Goal: Transaction & Acquisition: Purchase product/service

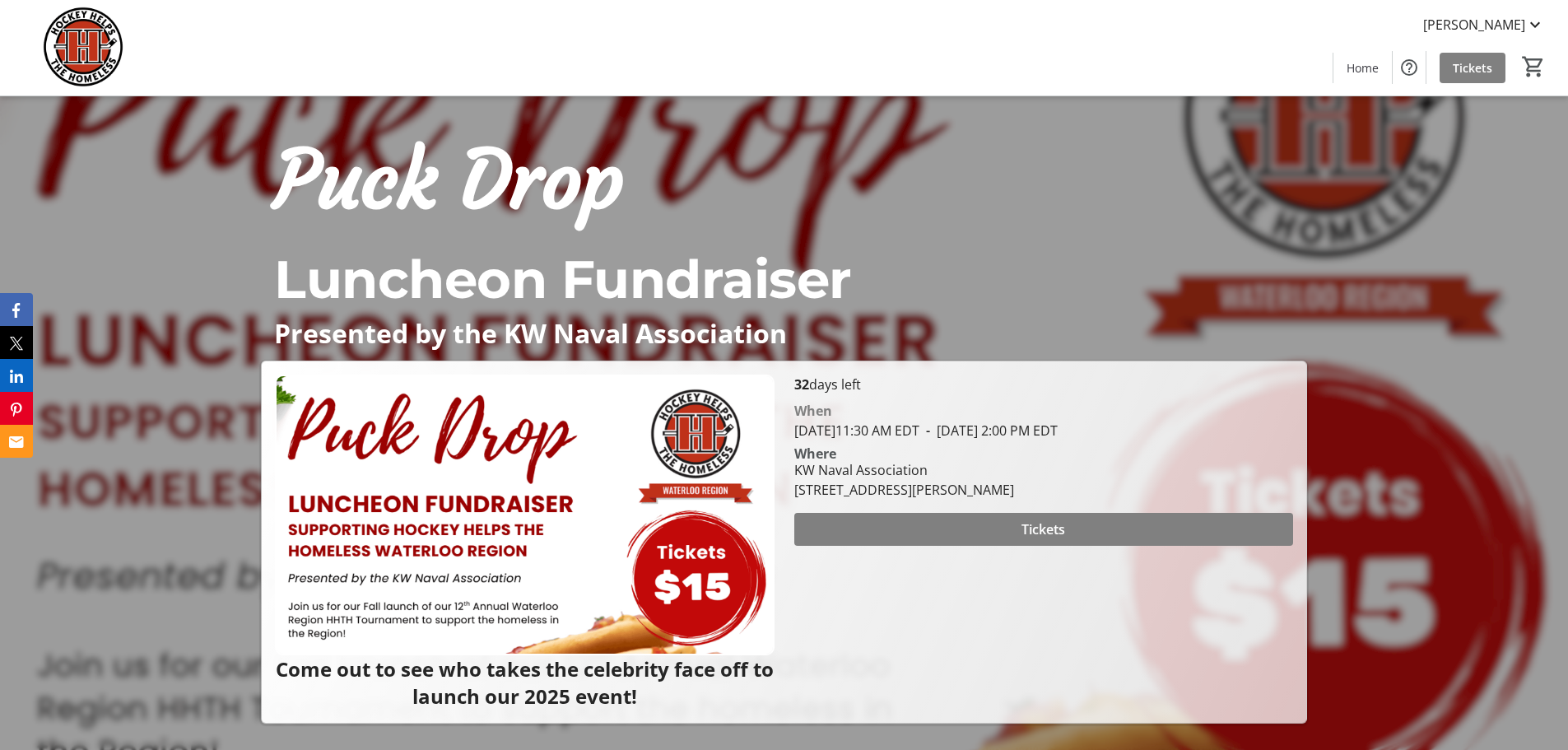
click at [919, 431] on span "[DATE] 11:30 AM EDT" at bounding box center [857, 431] width 125 height 18
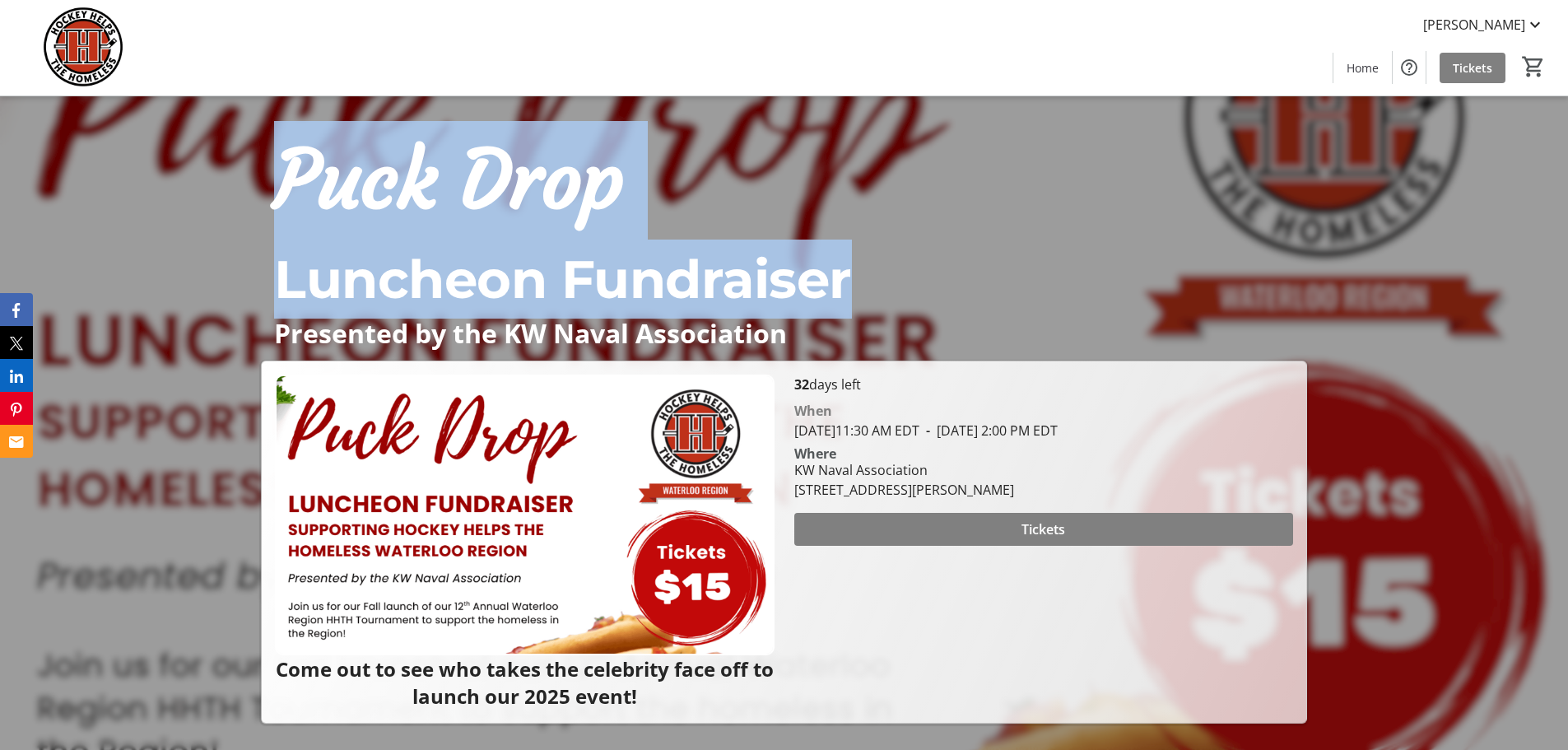
drag, startPoint x: 281, startPoint y: 173, endPoint x: 879, endPoint y: 272, distance: 606.1
click at [879, 272] on h1 "Puck Drop Luncheon Fundraiser" at bounding box center [784, 219] width 1045 height 198
copy h1 "Puck Drop Luncheon Fundraiser"
click at [652, 307] on p "Luncheon Fundraiser" at bounding box center [784, 279] width 1019 height 79
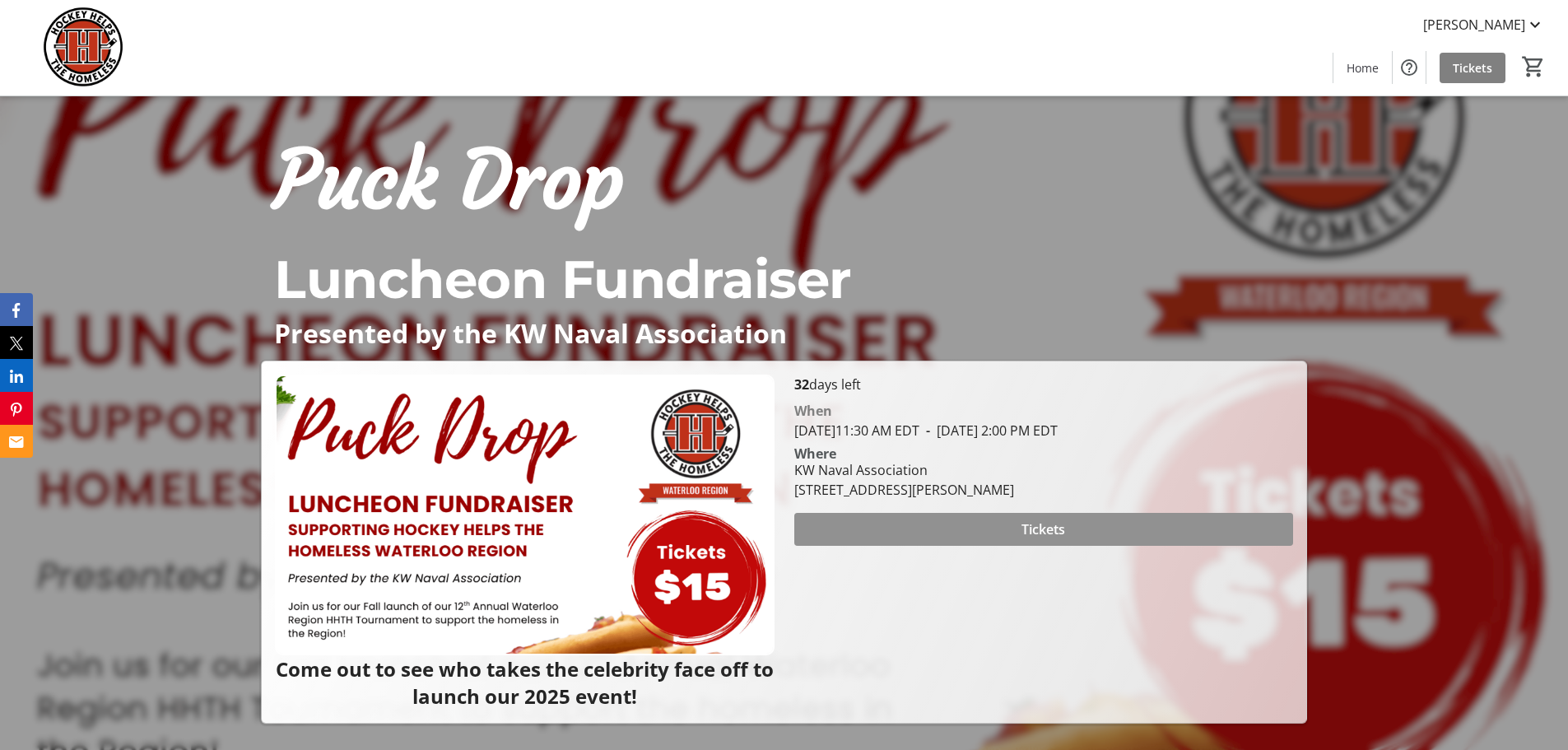
click at [1019, 524] on span at bounding box center [1044, 529] width 499 height 39
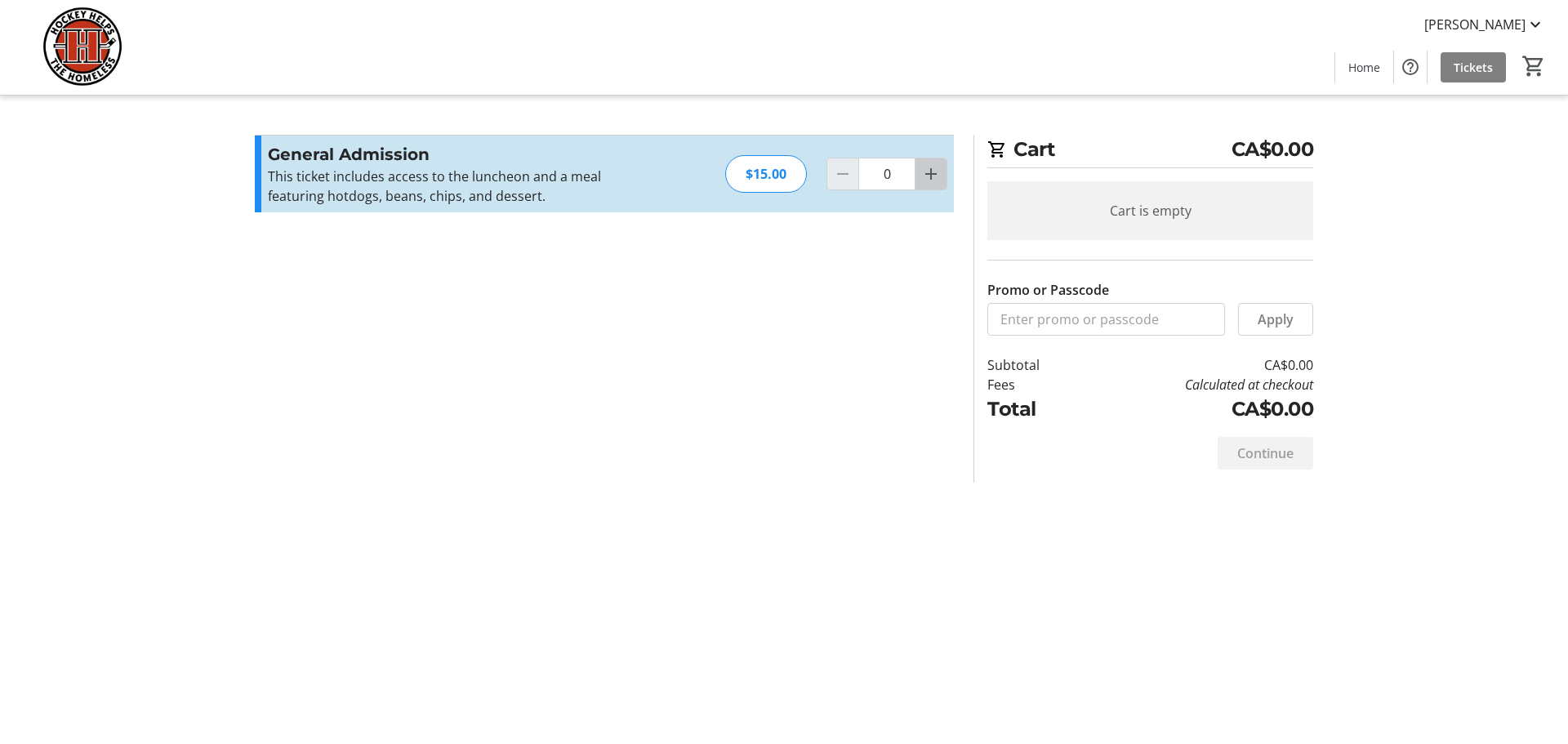
click at [938, 176] on mat-icon "Increment by one" at bounding box center [931, 174] width 20 height 20
type input "1"
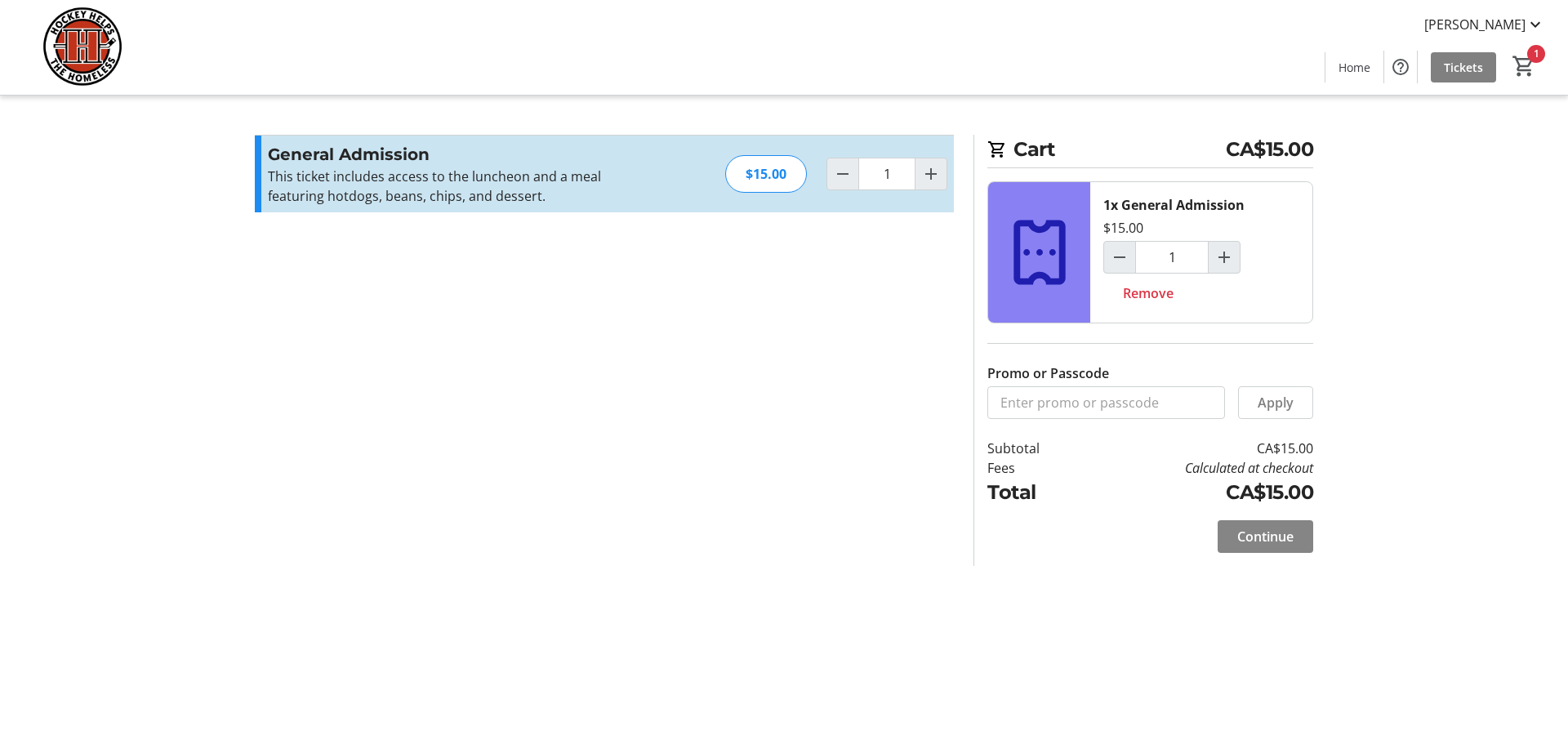
click at [1266, 540] on span "Continue" at bounding box center [1266, 536] width 57 height 20
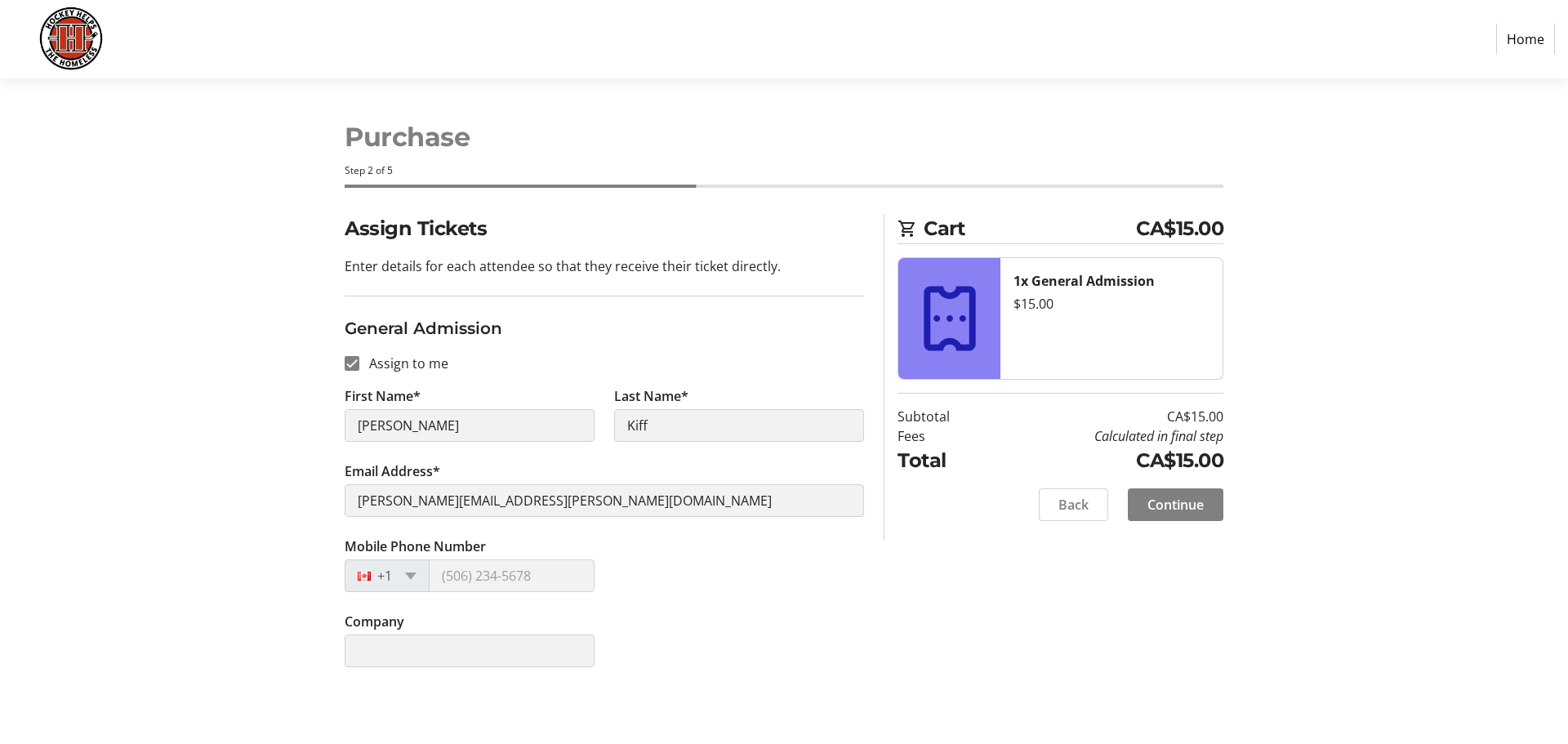
click at [386, 365] on label "Assign to me" at bounding box center [403, 364] width 89 height 20
click at [359, 365] on input "Assign to me" at bounding box center [352, 364] width 15 height 15
checkbox input "false"
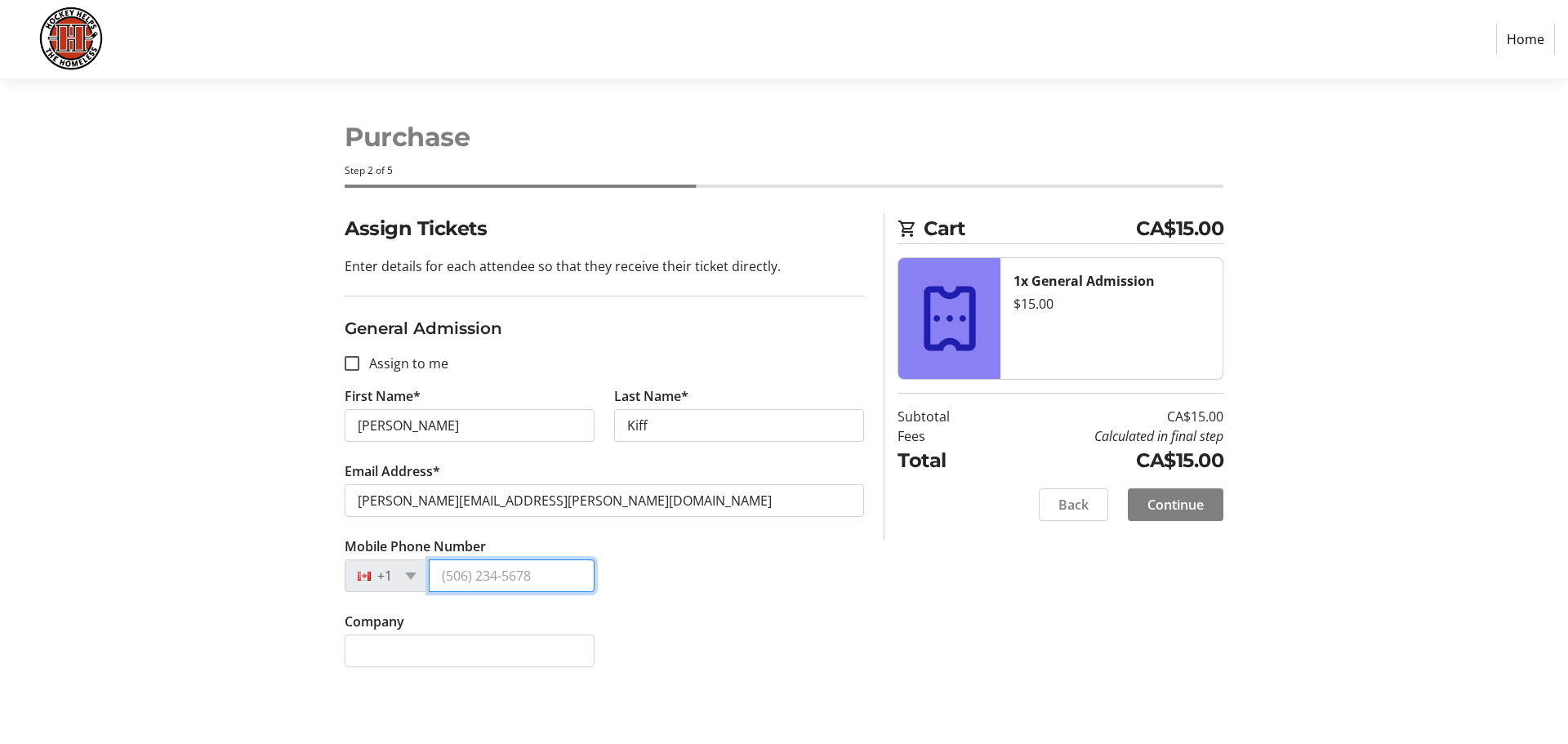
click at [480, 573] on input "Mobile Phone Number" at bounding box center [511, 576] width 166 height 33
type input "[PHONE_NUMBER]"
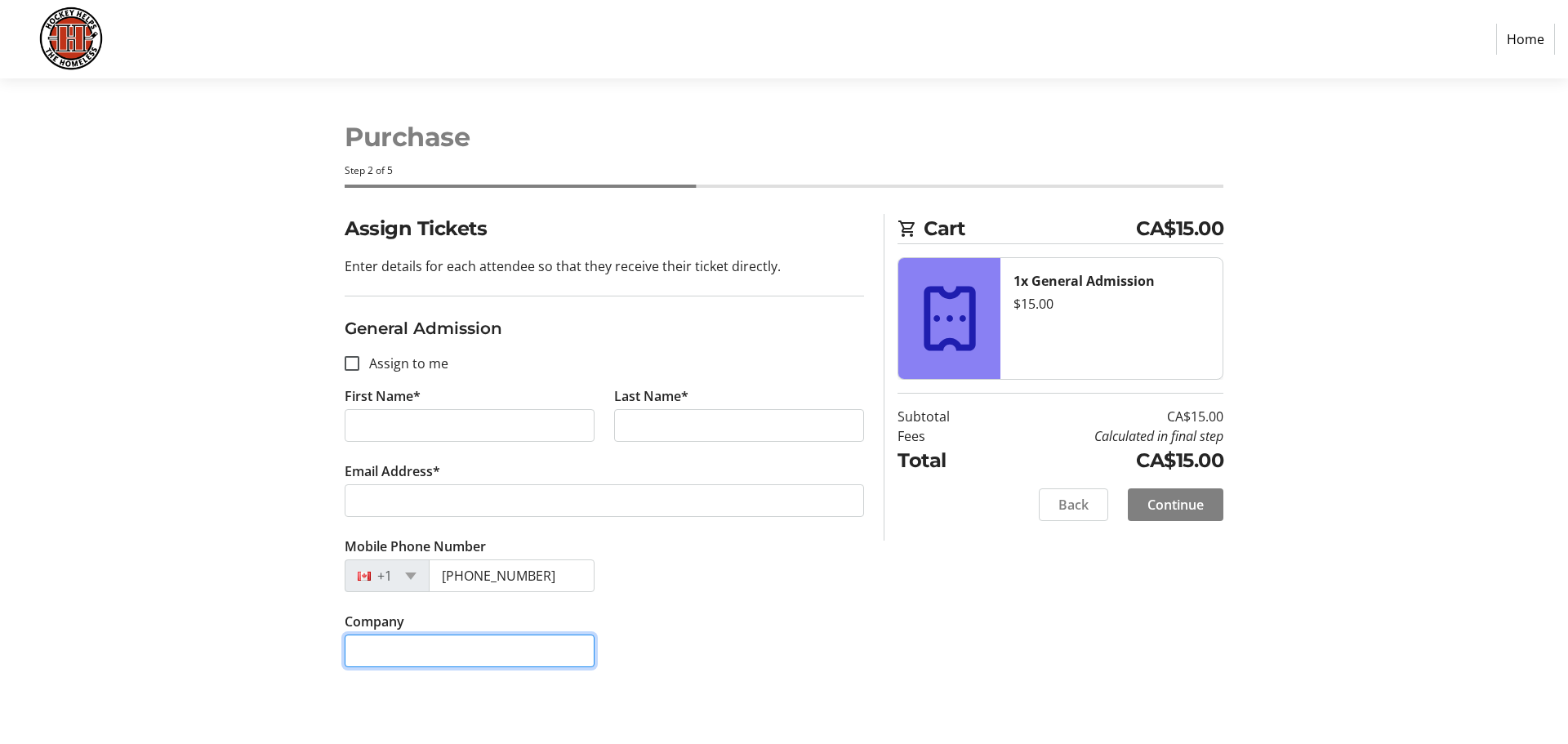
type input "ajar designs ink."
type input "[PHONE_NUMBER]"
click at [450, 405] on tr-form-field "First Name*" at bounding box center [470, 424] width 269 height 75
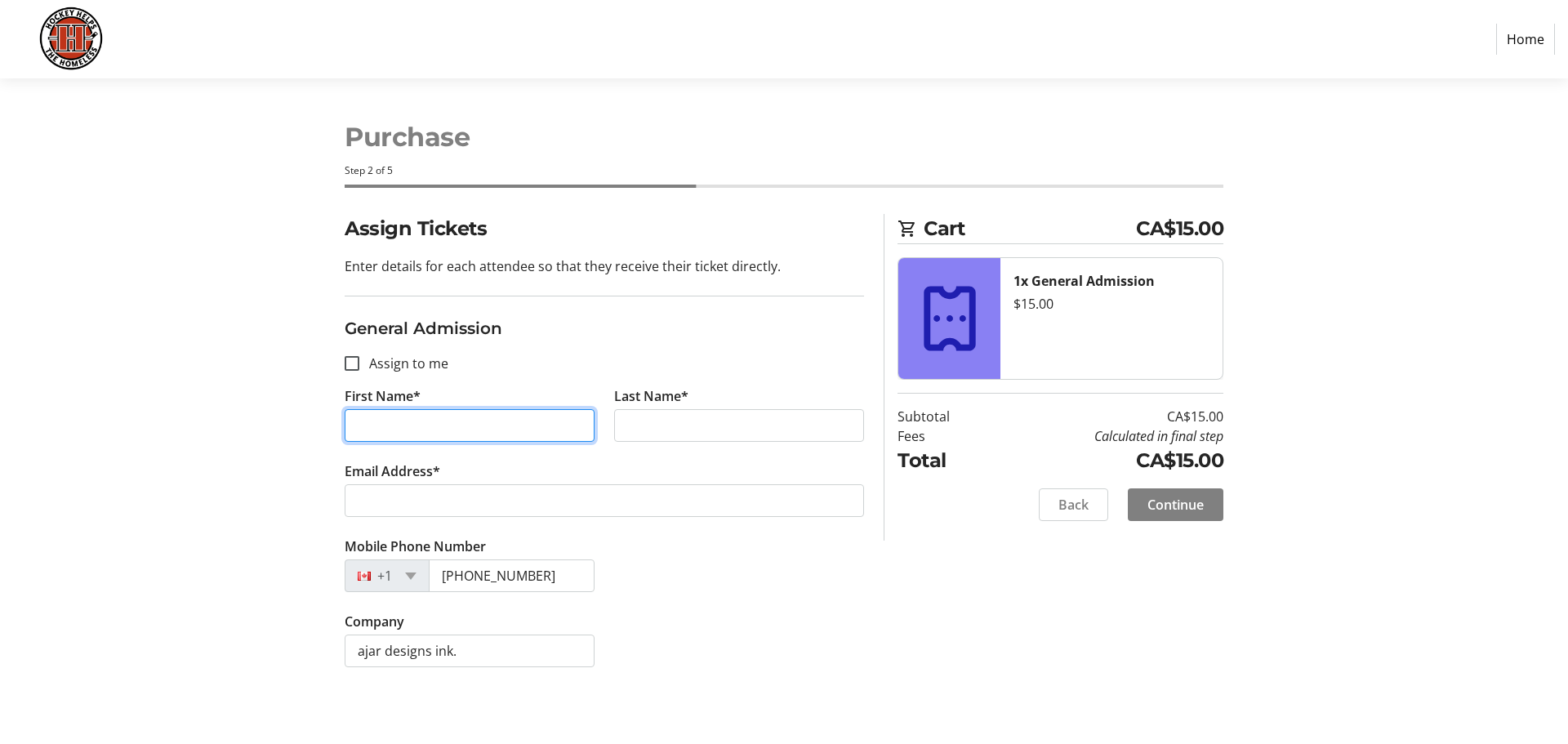
click at [445, 422] on input "First Name*" at bounding box center [470, 425] width 250 height 33
type input "[PERSON_NAME]"
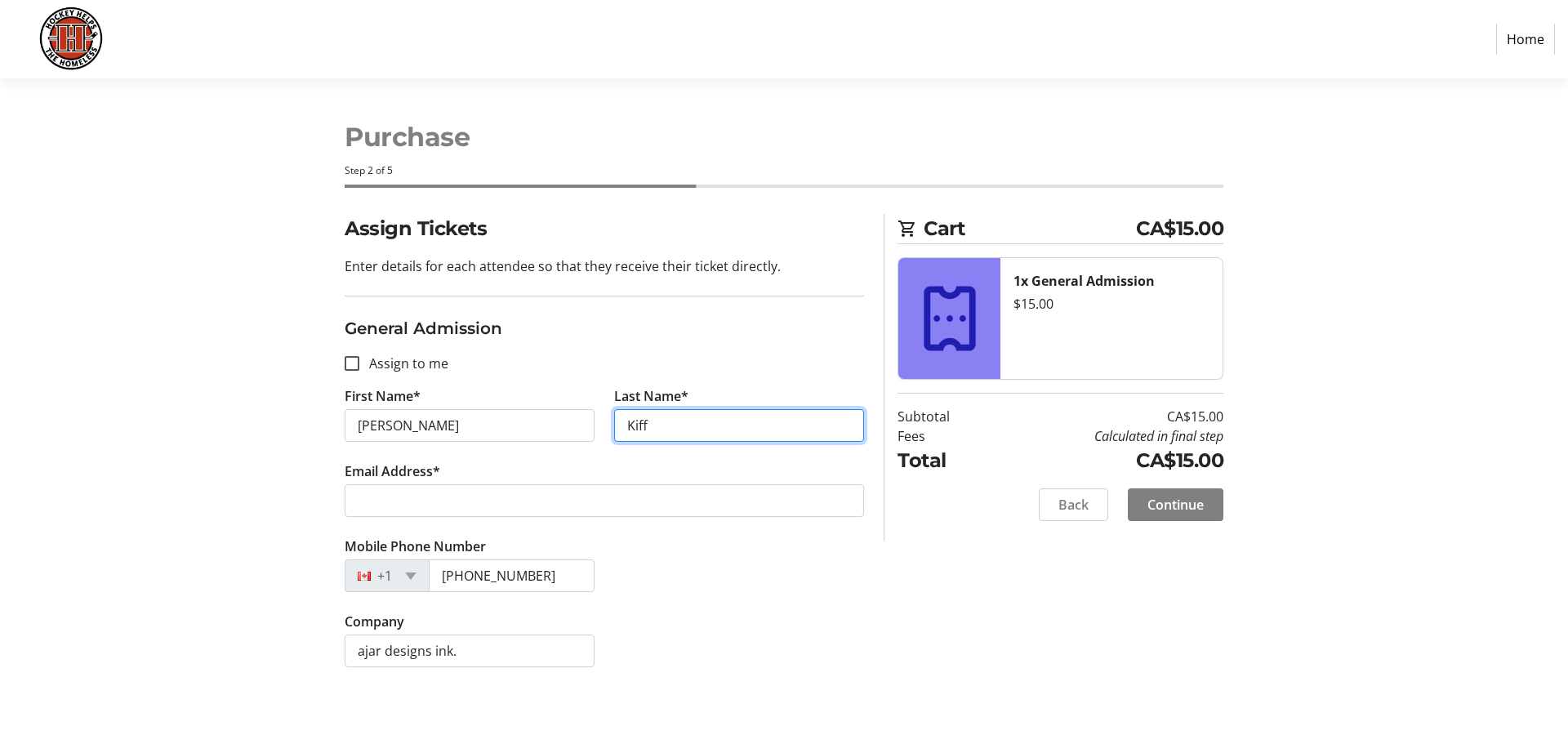
type input "Kiff"
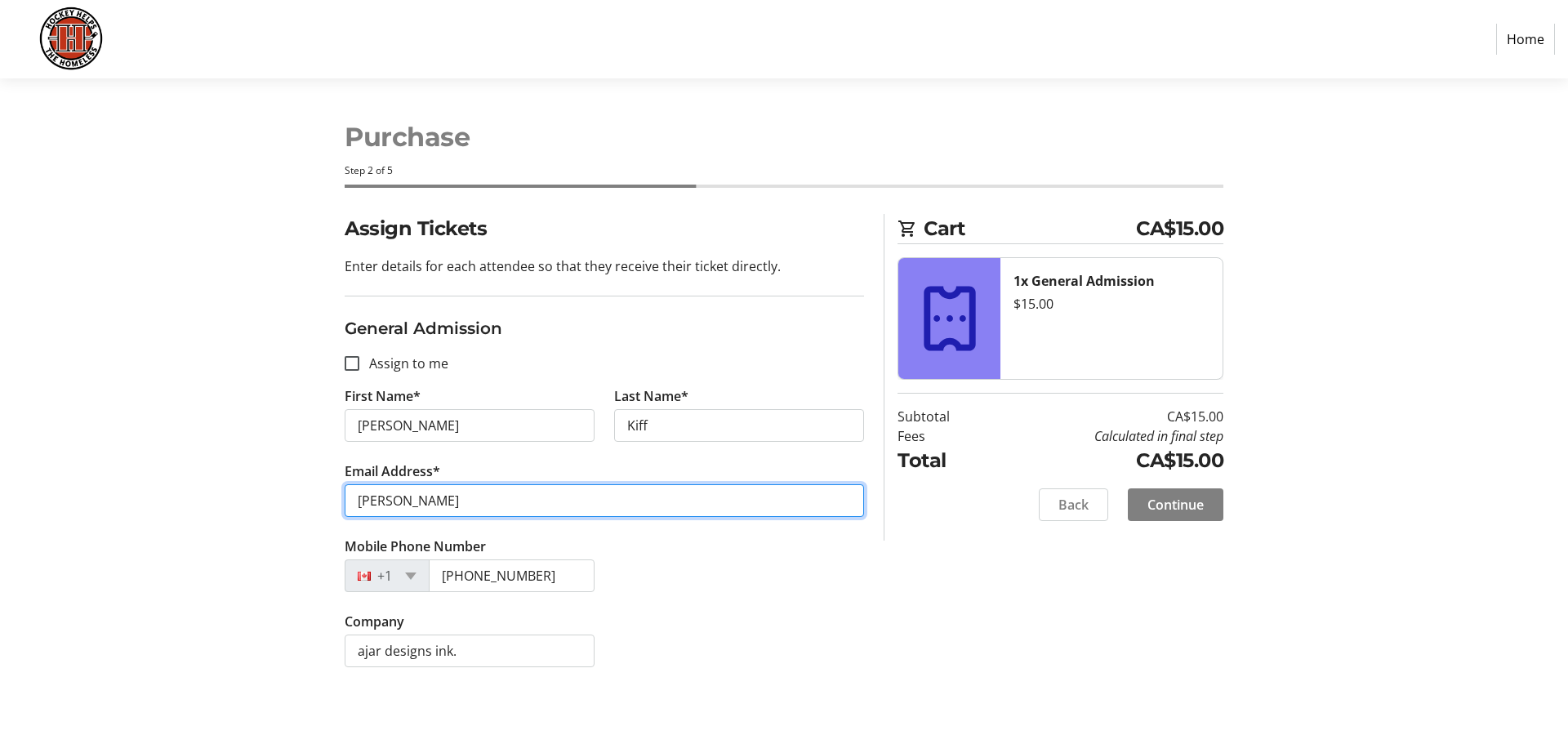
type input "[PERSON_NAME][EMAIL_ADDRESS][PERSON_NAME][DOMAIN_NAME]"
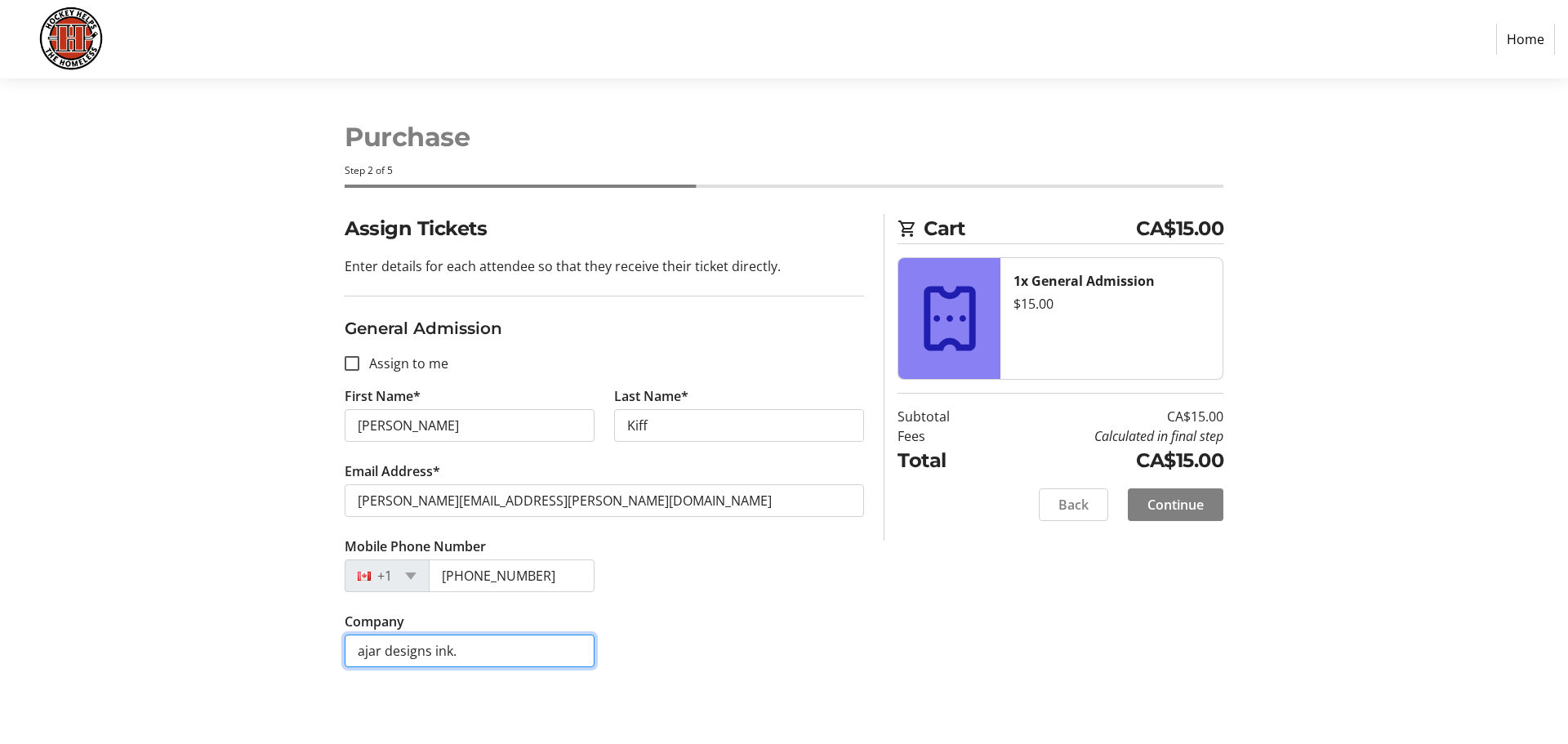
click at [469, 654] on input "ajar designs ink." at bounding box center [470, 651] width 250 height 33
click at [469, 651] on input "ajar designs ink." at bounding box center [470, 651] width 250 height 33
click at [1182, 498] on span "Continue" at bounding box center [1175, 505] width 57 height 20
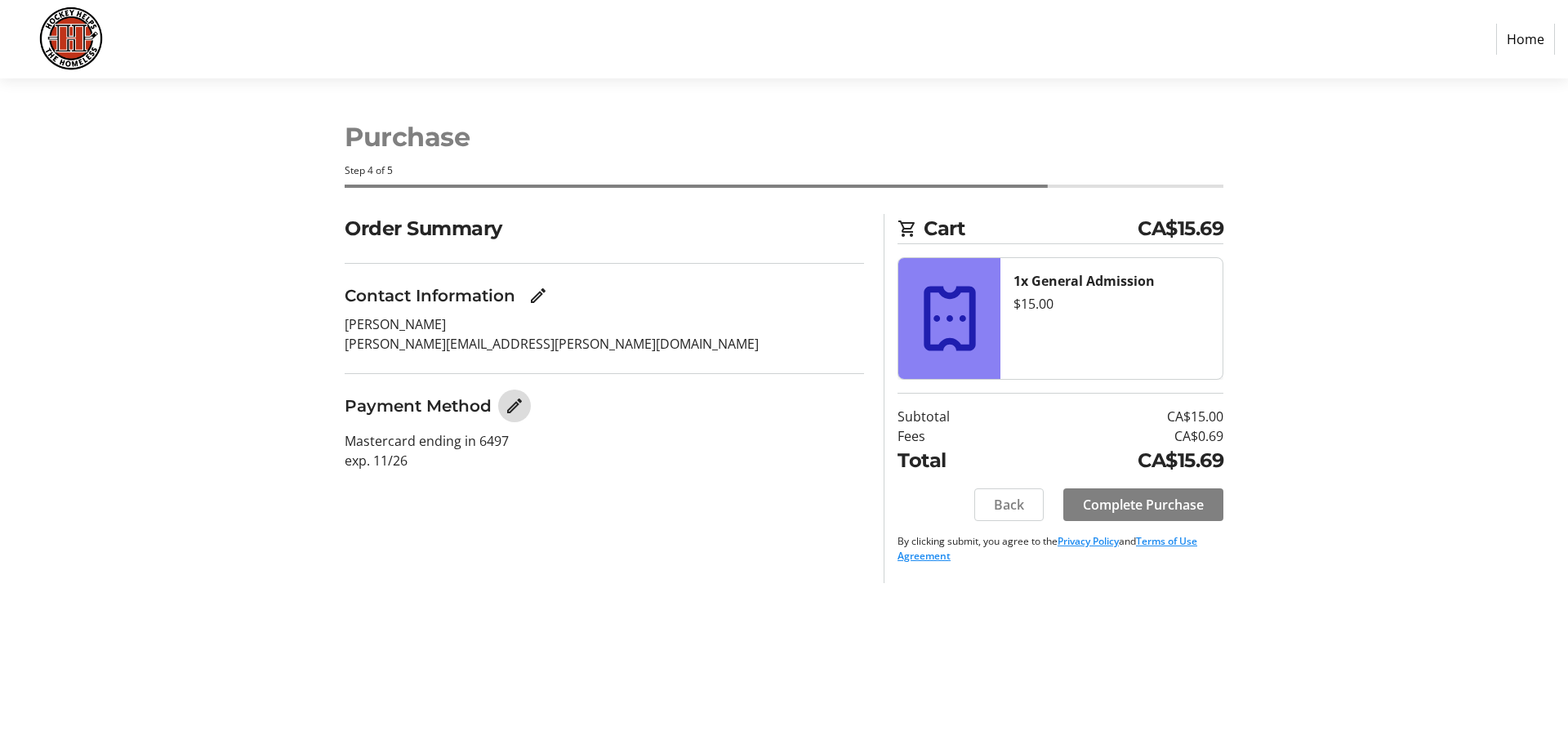
click at [517, 403] on mat-icon "Edit Payment Method" at bounding box center [514, 406] width 20 height 20
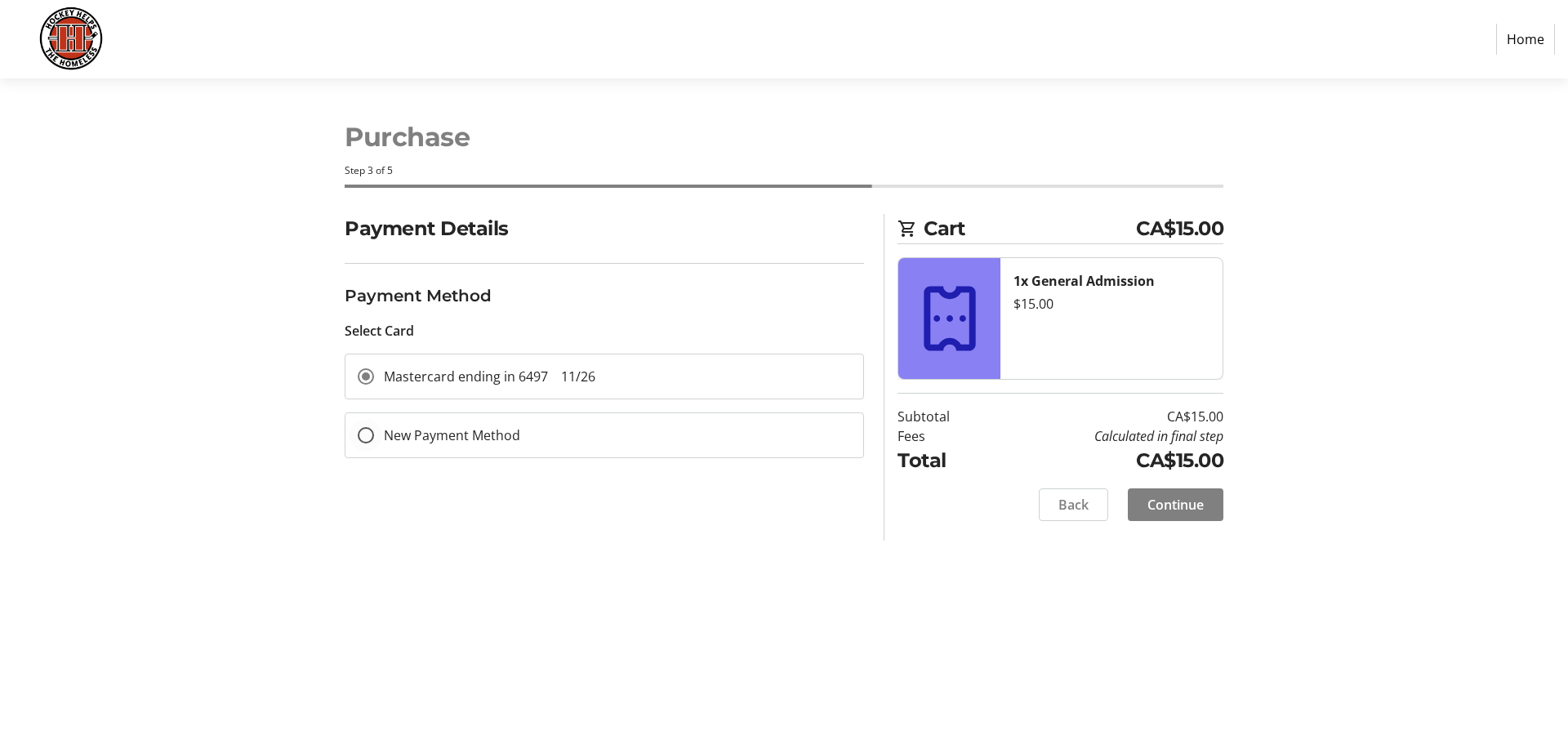
click at [412, 437] on label "New Payment Method" at bounding box center [447, 435] width 146 height 20
click at [374, 437] on input "New Payment Method" at bounding box center [365, 435] width 16 height 16
radio input "true"
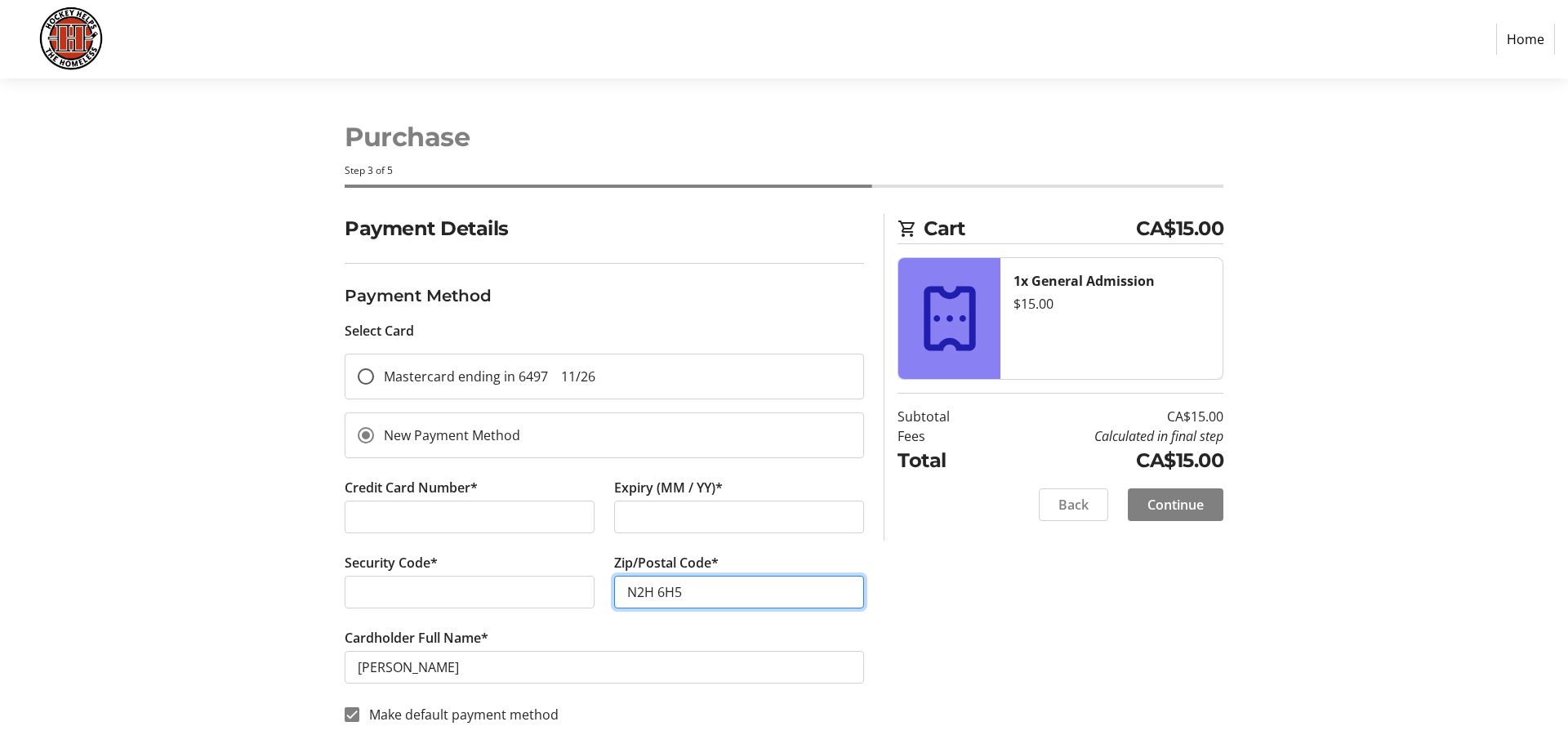
type input "N2H 6H5"
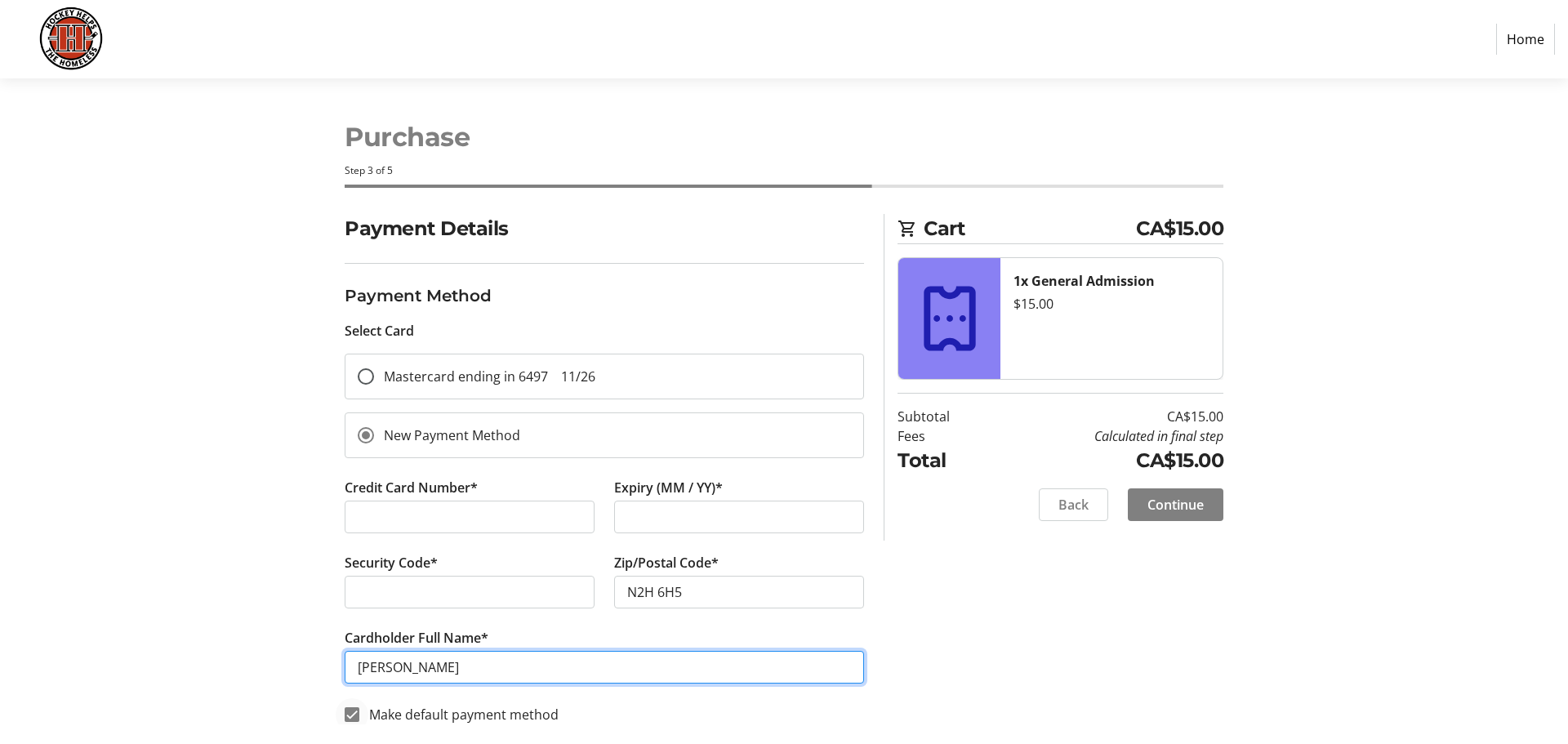
type input "[PERSON_NAME]"
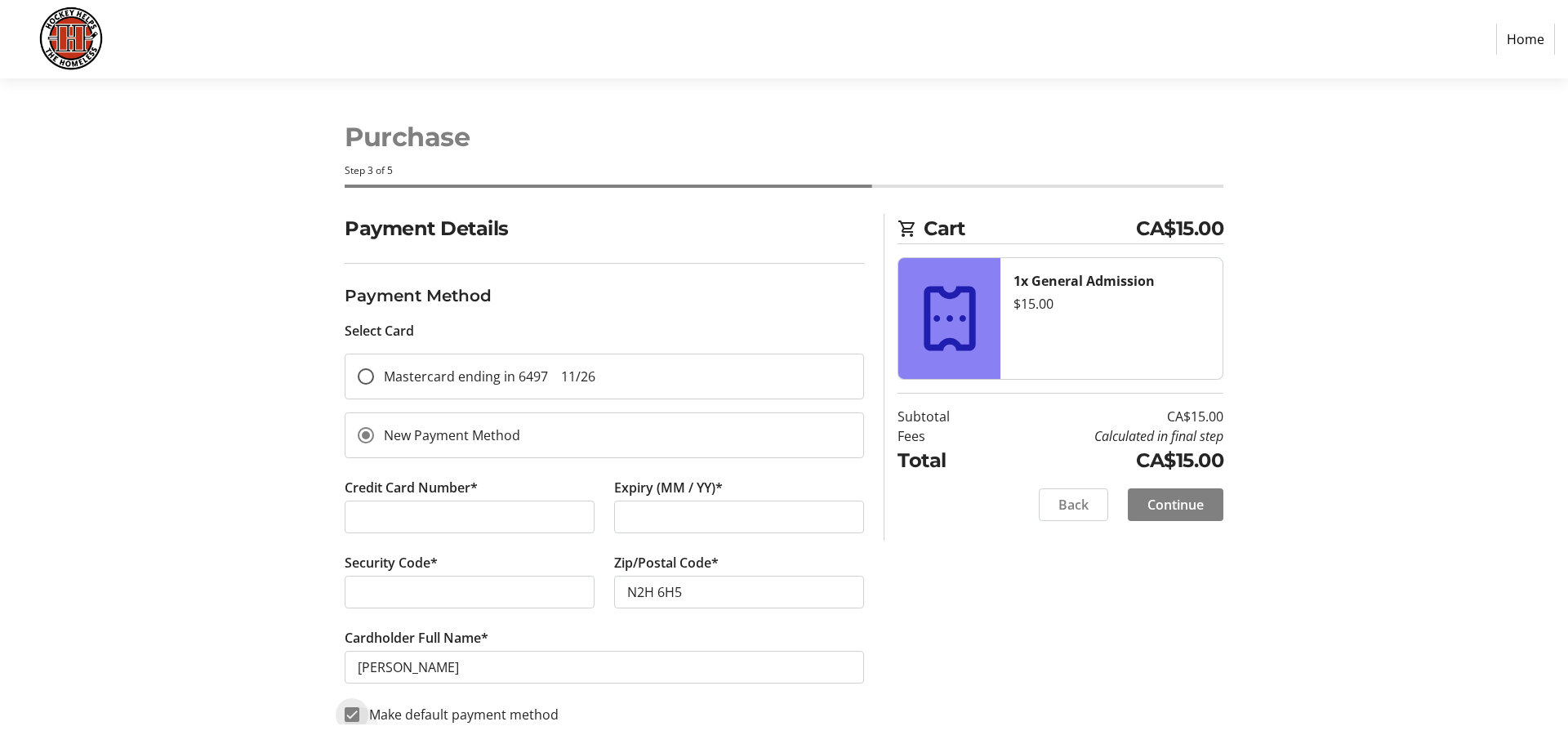
click at [357, 714] on input "Make default payment method" at bounding box center [352, 715] width 15 height 15
checkbox input "false"
click at [1191, 497] on span "Continue" at bounding box center [1175, 505] width 57 height 20
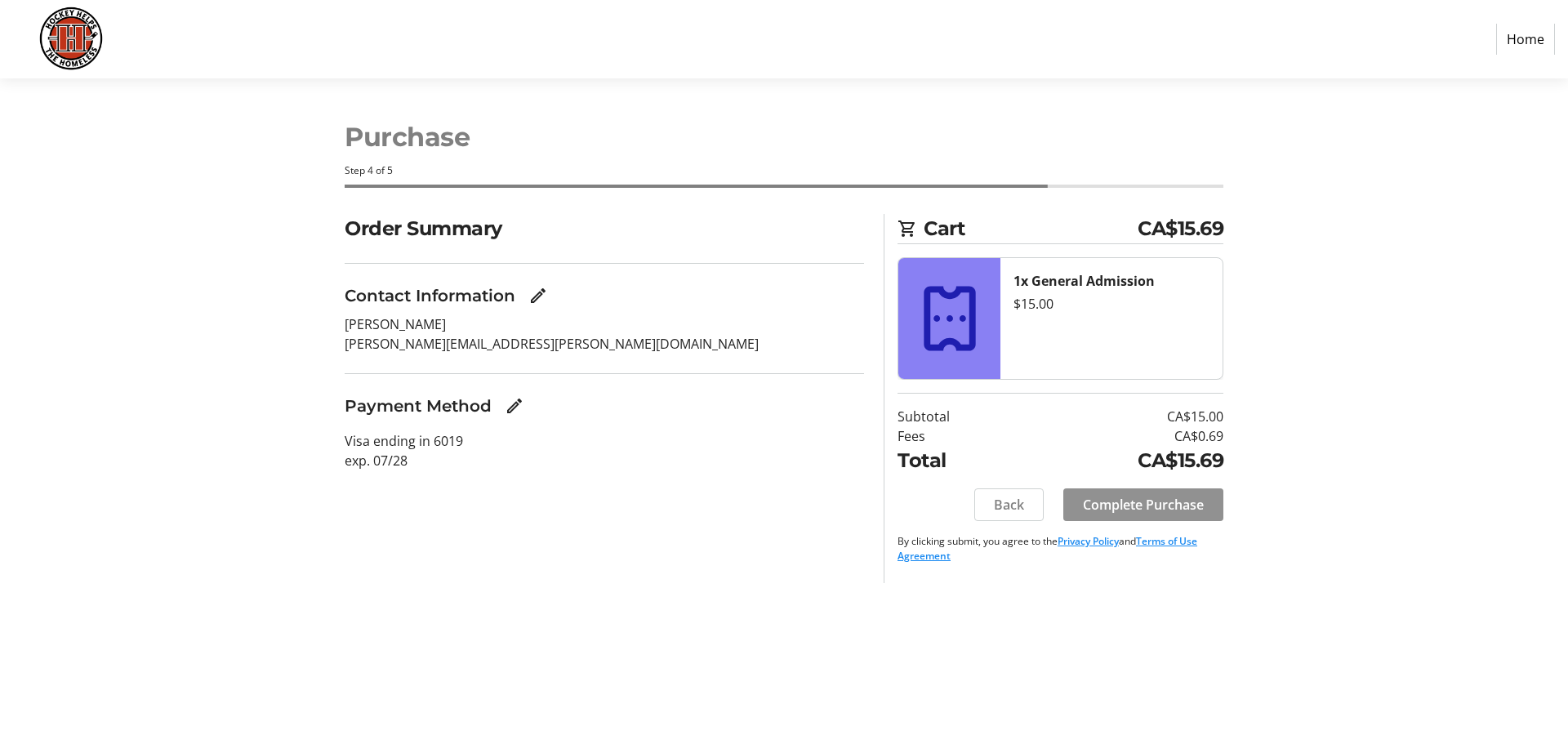
click at [1137, 503] on span "Complete Purchase" at bounding box center [1143, 505] width 121 height 20
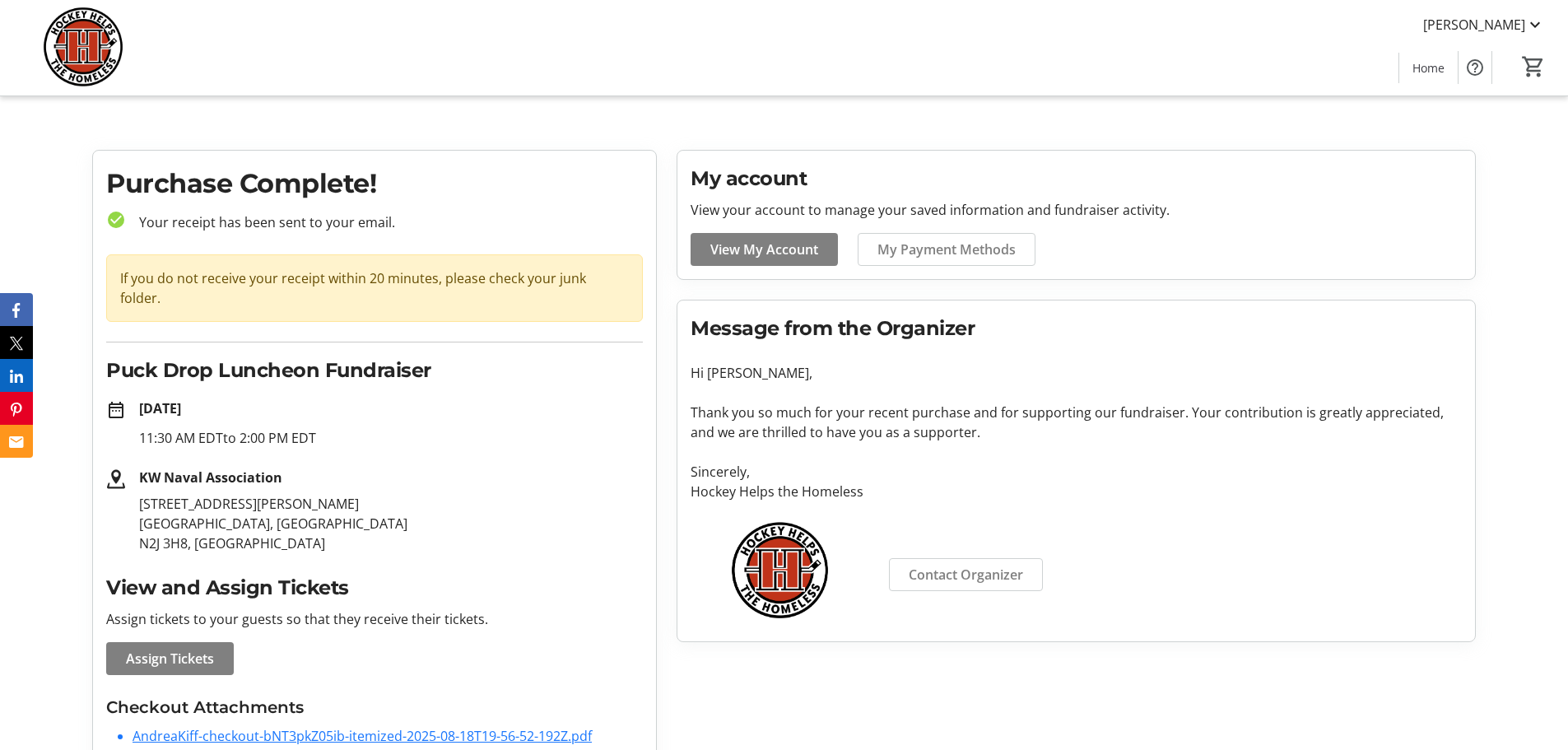
scroll to position [37, 0]
